Goal: Feedback & Contribution: Contribute content

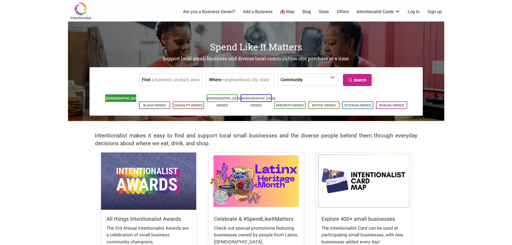
click at [122, 98] on link "[DEMOGRAPHIC_DATA]-Owned" at bounding box center [123, 102] width 35 height 11
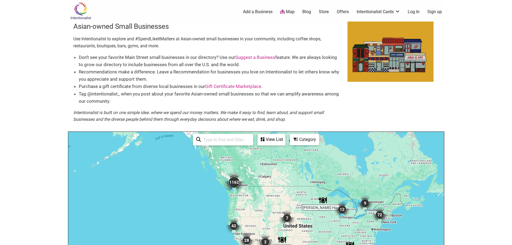
click at [262, 11] on link "Add a Business" at bounding box center [258, 12] width 30 height 6
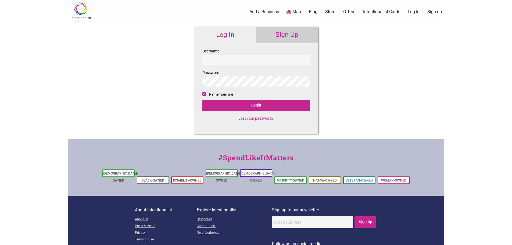
click at [77, 8] on img at bounding box center [81, 10] width 26 height 17
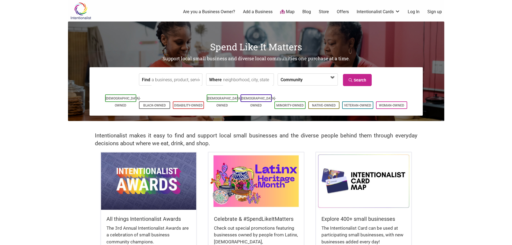
click at [316, 79] on span at bounding box center [318, 79] width 23 height 9
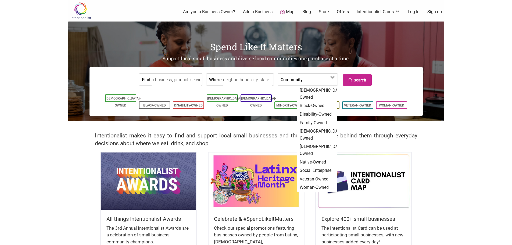
click at [482, 99] on body "× Menu 0 Are you a Business Owner? Add a Business Map Blog Store Offers Intenti…" at bounding box center [256, 122] width 512 height 245
